Goal: Task Accomplishment & Management: Use online tool/utility

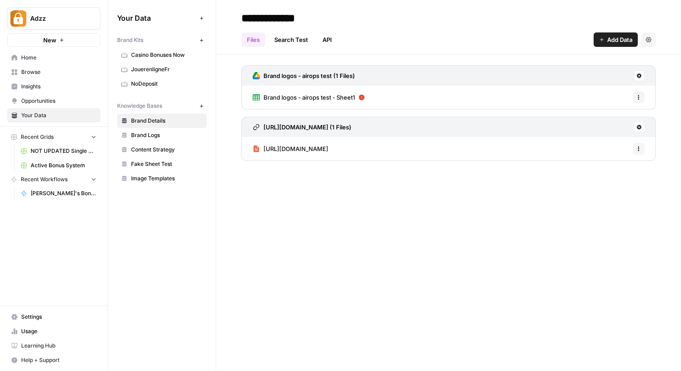
click at [40, 70] on span "Browse" at bounding box center [58, 72] width 75 height 8
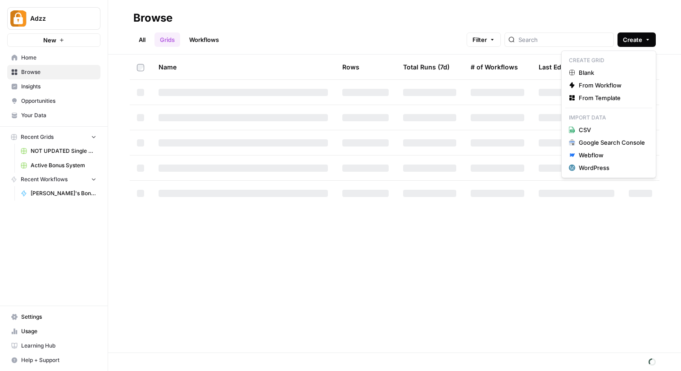
click at [648, 36] on button "Create" at bounding box center [636, 39] width 38 height 14
click at [588, 100] on span "From Template" at bounding box center [612, 97] width 66 height 9
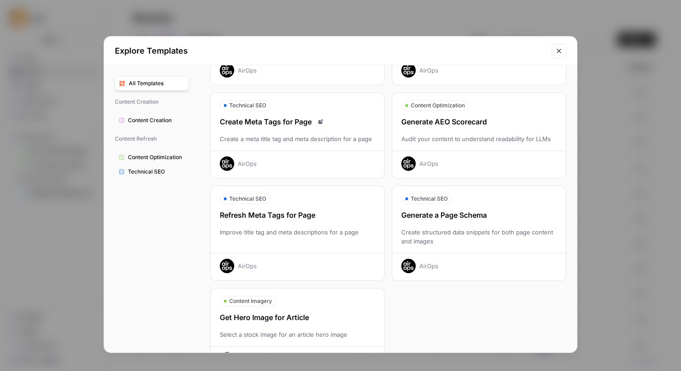
scroll to position [246, 0]
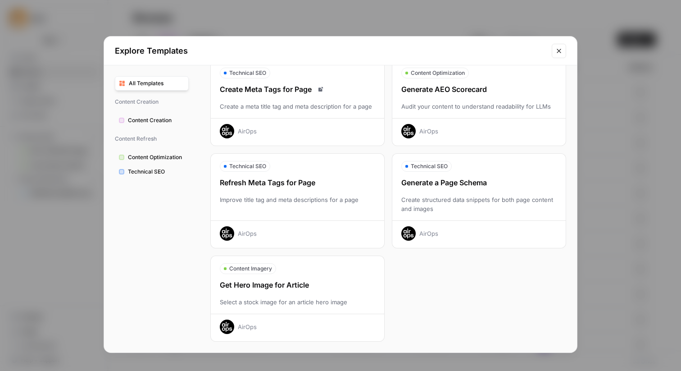
click at [131, 154] on span "Content Optimization" at bounding box center [156, 157] width 57 height 8
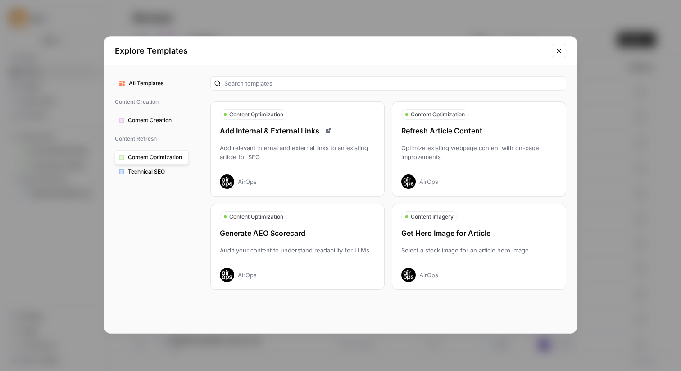
click at [158, 123] on span "Content Creation" at bounding box center [156, 120] width 57 height 8
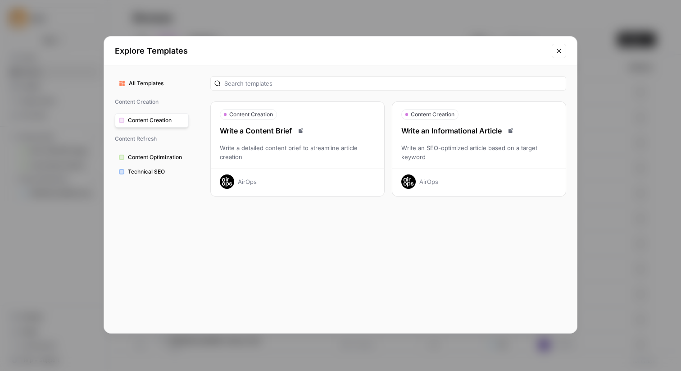
click at [150, 172] on span "Technical SEO" at bounding box center [156, 172] width 57 height 8
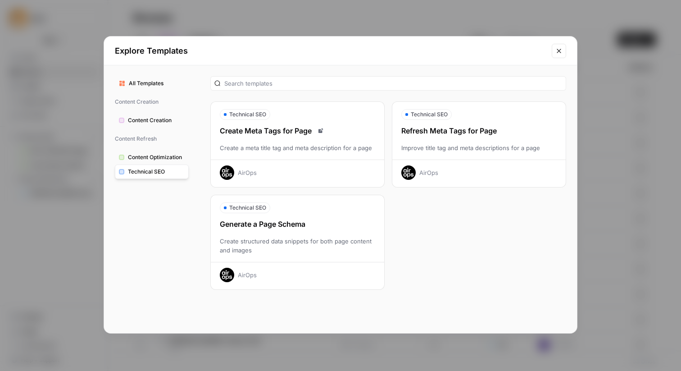
click at [152, 84] on span "All Templates" at bounding box center [157, 83] width 56 height 8
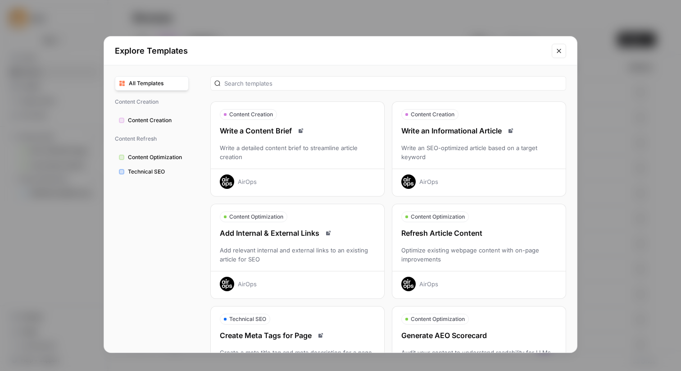
click at [145, 117] on span "Content Creation" at bounding box center [156, 120] width 57 height 8
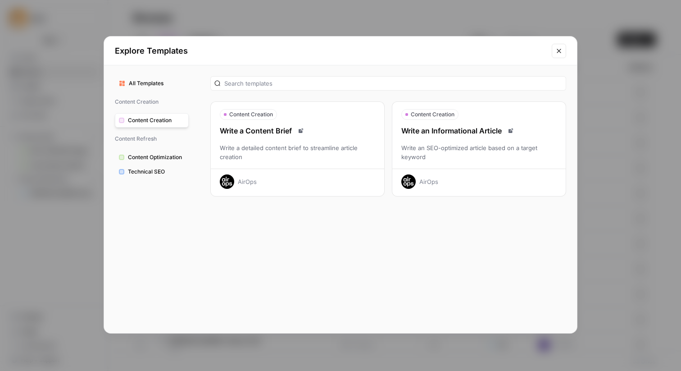
click at [147, 155] on span "Content Optimization" at bounding box center [156, 157] width 57 height 8
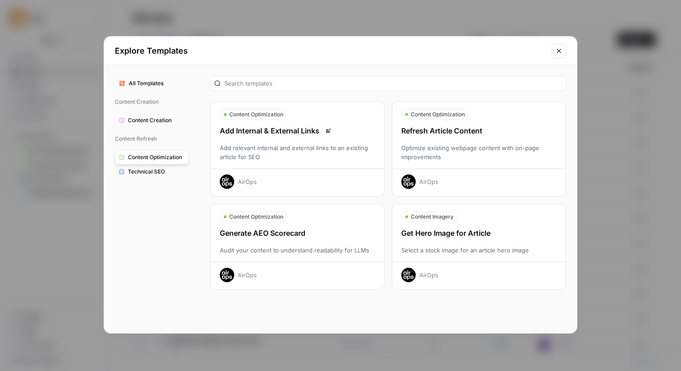
click at [148, 177] on button "Technical SEO" at bounding box center [152, 171] width 74 height 14
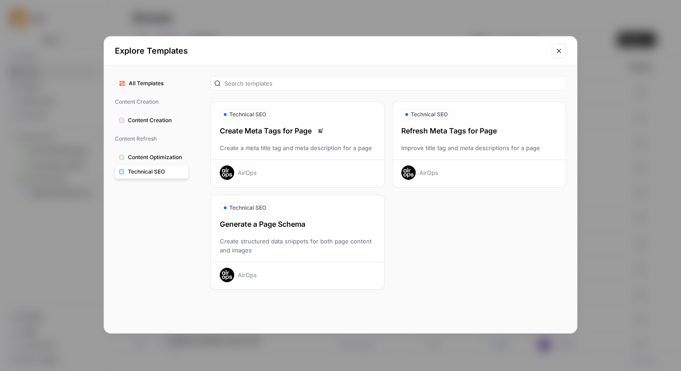
click at [558, 49] on icon "Close modal" at bounding box center [558, 50] width 7 height 7
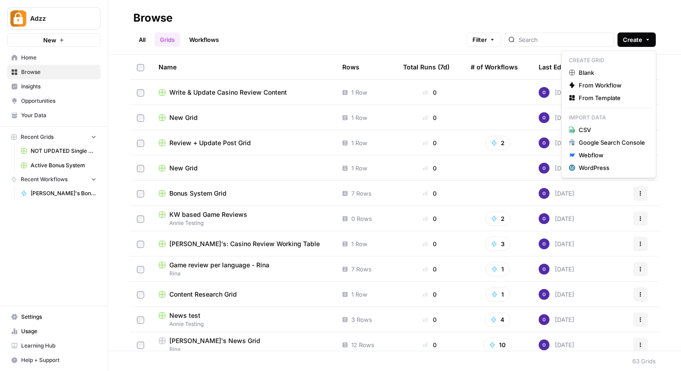
click at [647, 41] on icon "button" at bounding box center [647, 39] width 5 height 5
click at [616, 140] on div "Google Search Console" at bounding box center [612, 142] width 66 height 9
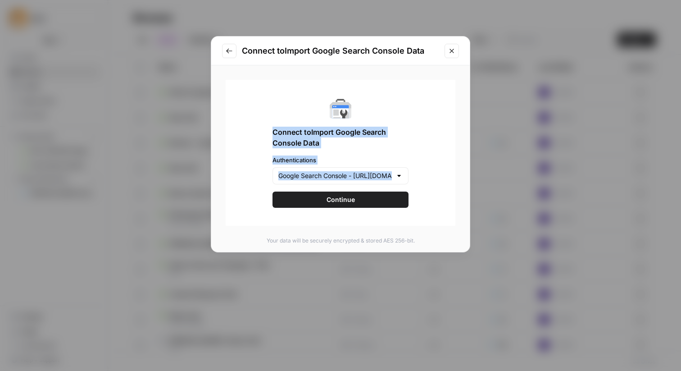
drag, startPoint x: 292, startPoint y: 104, endPoint x: 393, endPoint y: 202, distance: 141.1
click at [393, 202] on div "Connect to Import Google Search Console Data Authentications Google Search Cons…" at bounding box center [341, 153] width 230 height 146
click at [393, 172] on div "Google Search Console - [URL][DOMAIN_NAME]" at bounding box center [340, 175] width 136 height 17
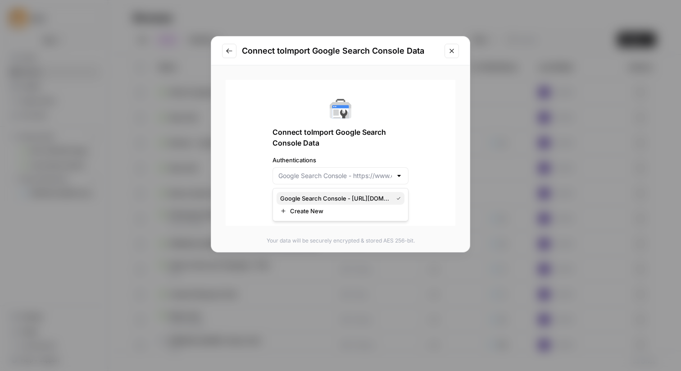
click at [369, 199] on span "Google Search Console - [URL][DOMAIN_NAME]" at bounding box center [334, 198] width 109 height 9
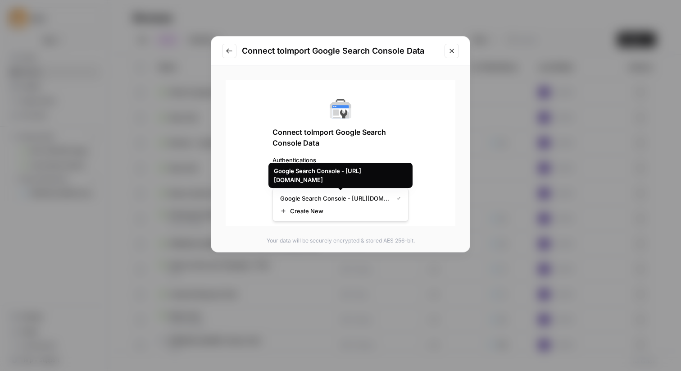
type input "Google Search Console - [URL][DOMAIN_NAME]"
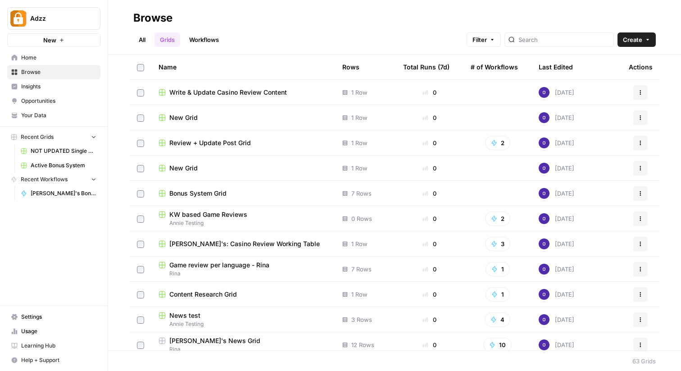
click at [644, 43] on button "Create" at bounding box center [636, 39] width 38 height 14
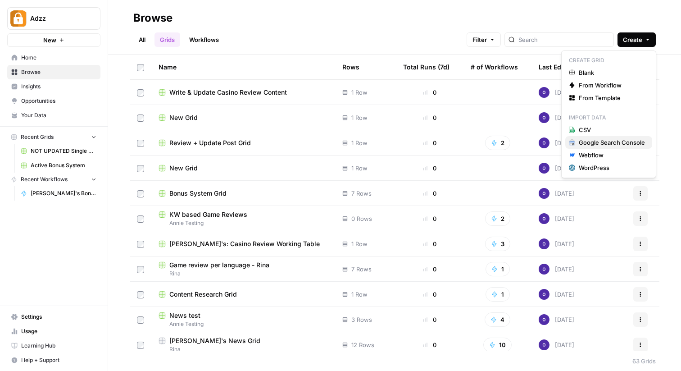
click at [607, 138] on div "Google Search Console" at bounding box center [612, 142] width 66 height 9
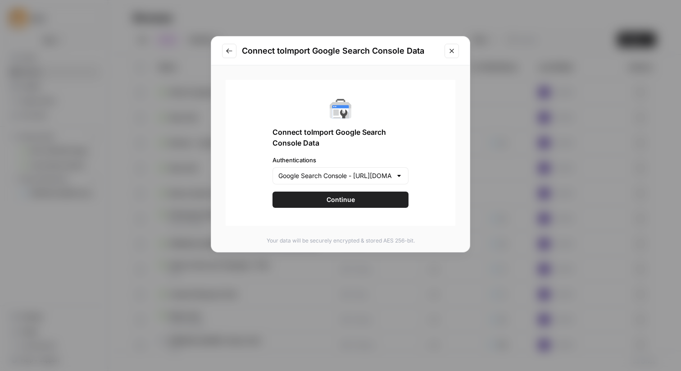
click at [348, 198] on span "Continue" at bounding box center [340, 199] width 28 height 9
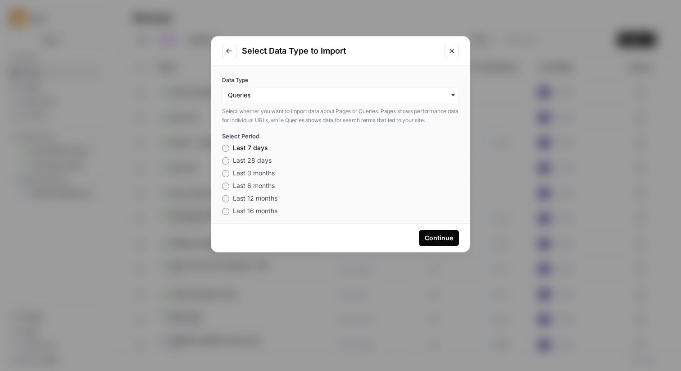
click at [256, 186] on span "Last 6 months" at bounding box center [254, 185] width 42 height 8
click at [348, 98] on input "Data Type" at bounding box center [340, 95] width 225 height 9
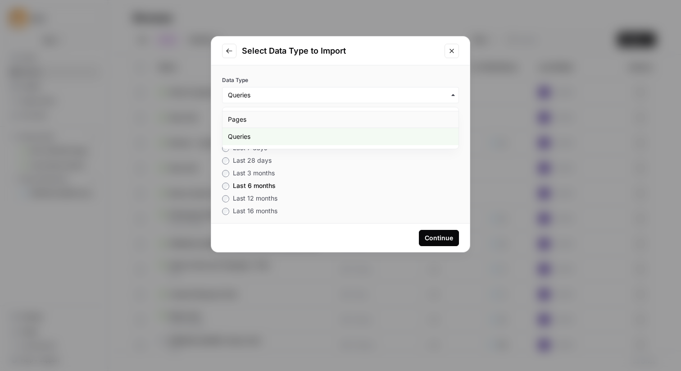
click at [341, 119] on div "Pages" at bounding box center [340, 119] width 236 height 17
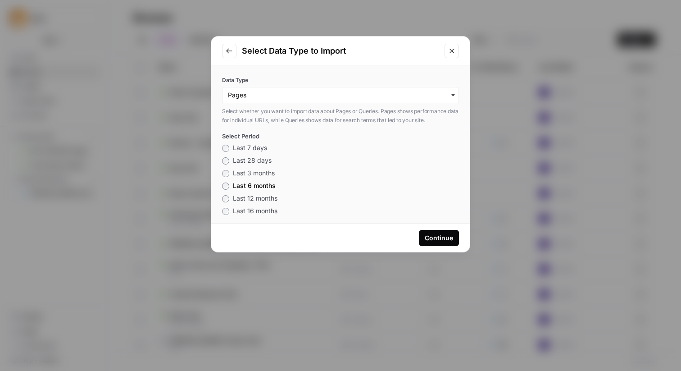
click at [448, 233] on div "Continue" at bounding box center [439, 237] width 28 height 9
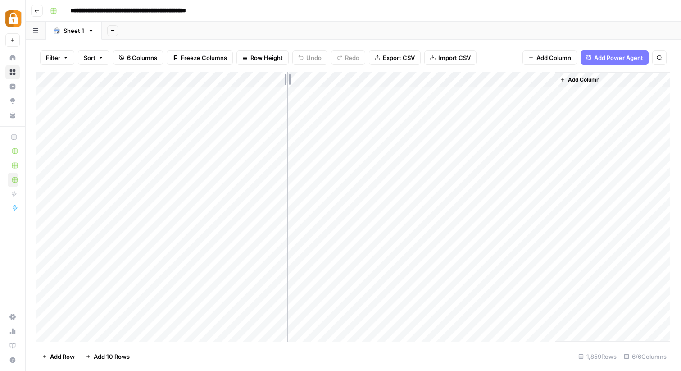
drag, startPoint x: 230, startPoint y: 77, endPoint x: 286, endPoint y: 82, distance: 56.1
click at [287, 82] on div "Add Column" at bounding box center [353, 206] width 634 height 269
drag, startPoint x: 286, startPoint y: 82, endPoint x: 347, endPoint y: 83, distance: 60.8
click at [348, 83] on div "Add Column" at bounding box center [353, 206] width 634 height 269
drag, startPoint x: 557, startPoint y: 93, endPoint x: 557, endPoint y: 203, distance: 109.9
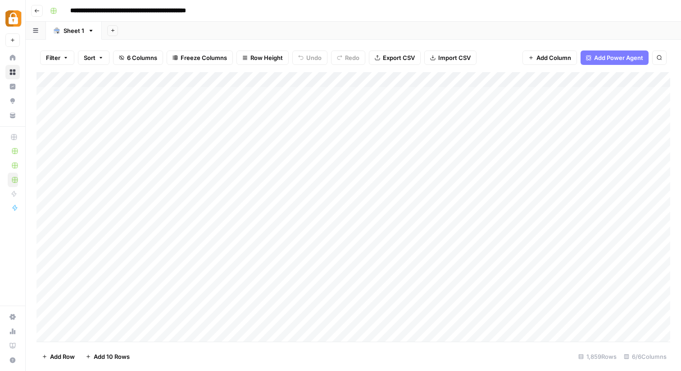
click at [557, 203] on div "Add Column" at bounding box center [353, 206] width 634 height 269
drag, startPoint x: 448, startPoint y: 226, endPoint x: 464, endPoint y: 93, distance: 134.2
click at [464, 93] on div "Add Column" at bounding box center [353, 206] width 634 height 269
drag, startPoint x: 526, startPoint y: 94, endPoint x: 560, endPoint y: 313, distance: 221.9
click at [560, 313] on div "Add Column" at bounding box center [353, 206] width 634 height 269
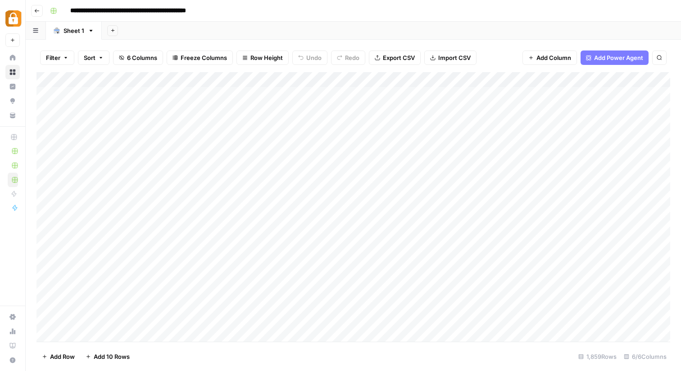
click at [365, 8] on div "**********" at bounding box center [358, 11] width 625 height 14
click at [648, 96] on div "Add Column" at bounding box center [645, 206] width 50 height 269
click at [634, 91] on div "Add Column" at bounding box center [645, 206] width 50 height 269
click at [636, 77] on span "Add Column" at bounding box center [650, 80] width 32 height 8
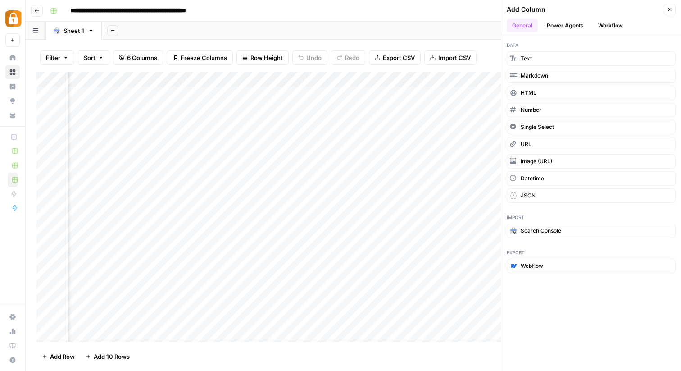
click at [556, 23] on button "Power Agents" at bounding box center [565, 26] width 48 height 14
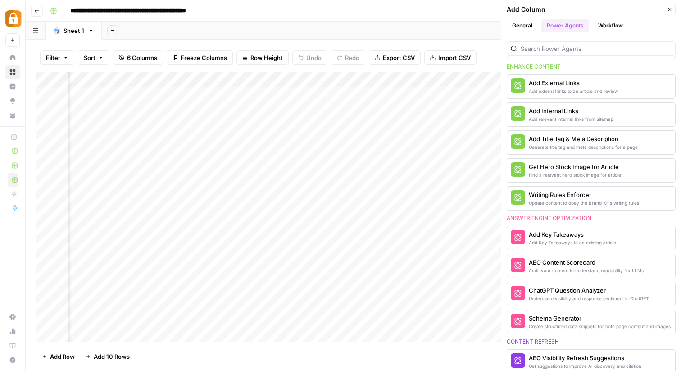
scroll to position [222, 0]
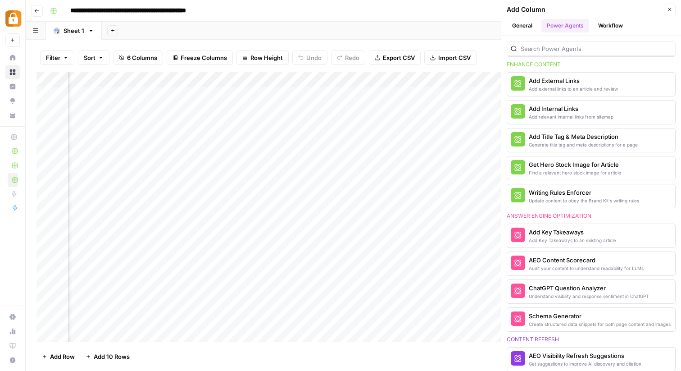
click at [444, 27] on div "Add Sheet" at bounding box center [391, 31] width 579 height 18
click at [476, 19] on header "**********" at bounding box center [353, 11] width 655 height 22
click at [670, 9] on icon "button" at bounding box center [669, 9] width 5 height 5
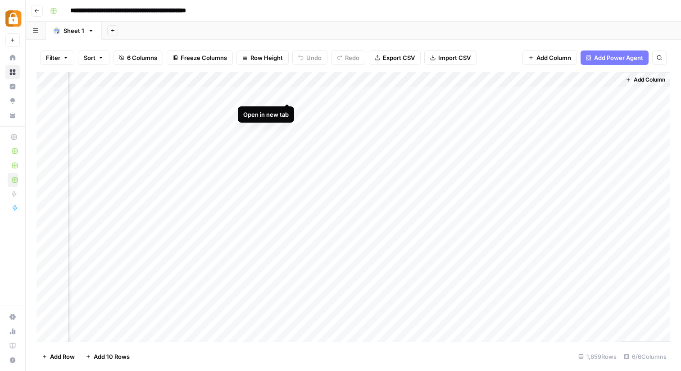
click at [287, 93] on div "Add Column" at bounding box center [353, 206] width 634 height 269
